Goal: Find specific page/section: Find specific page/section

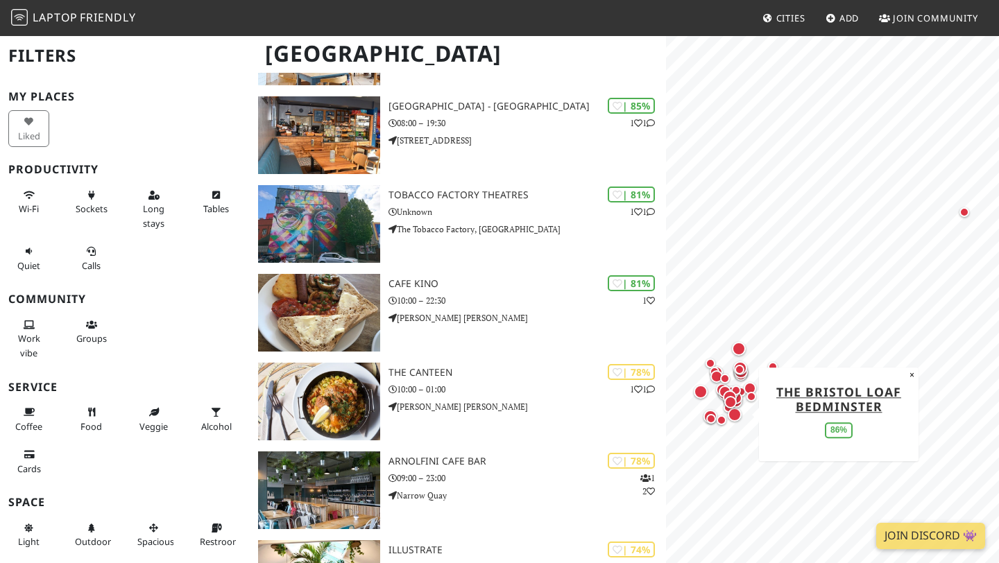
scroll to position [736, 0]
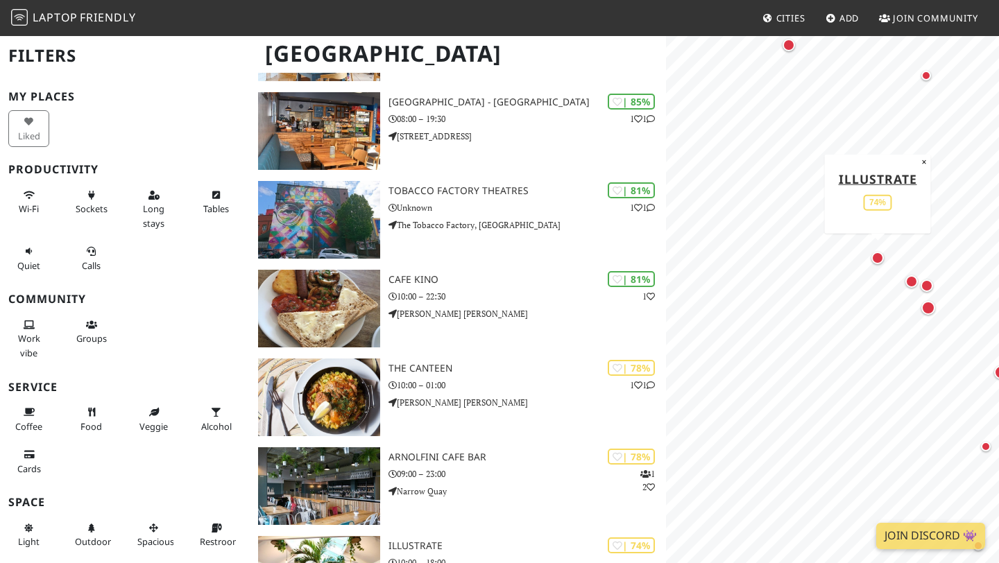
click at [878, 263] on div "Map marker" at bounding box center [877, 258] width 12 height 12
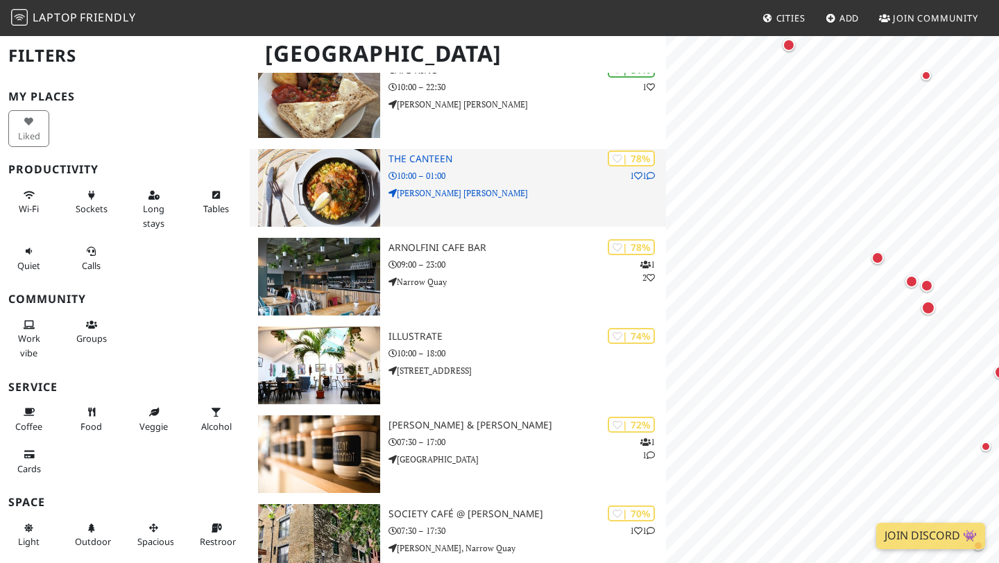
scroll to position [968, 0]
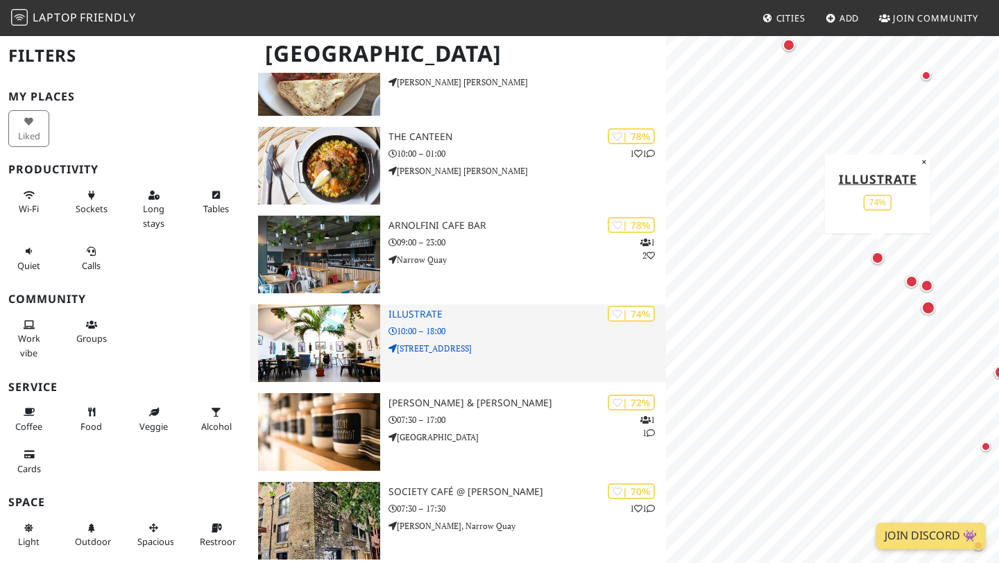
click at [352, 329] on img at bounding box center [319, 344] width 122 height 78
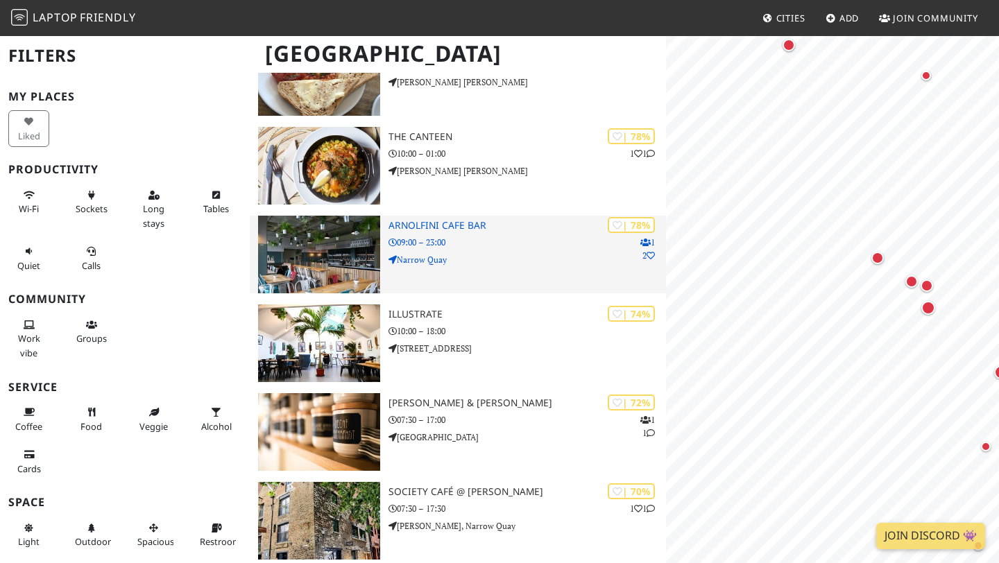
scroll to position [0, 0]
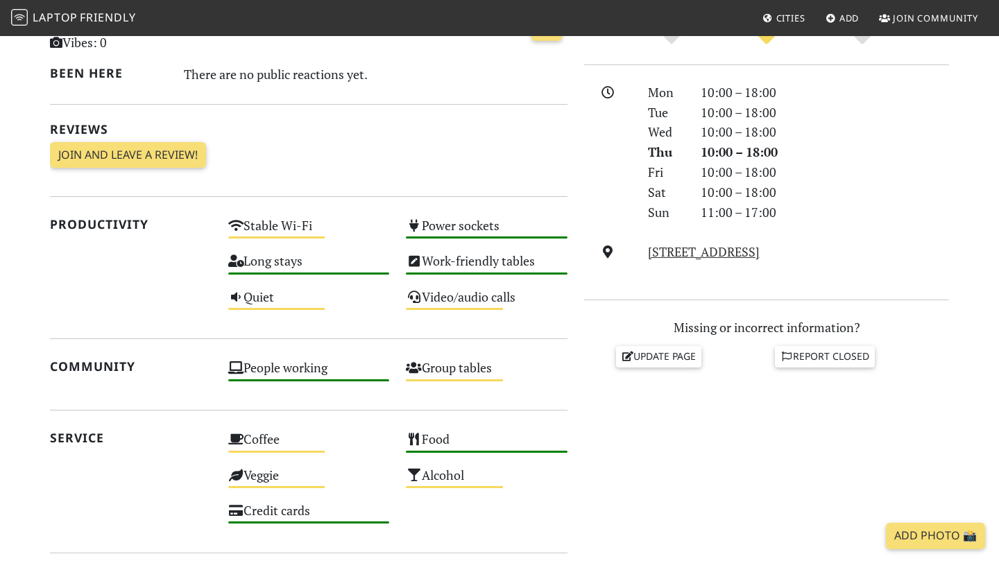
scroll to position [368, 0]
